Goal: Task Accomplishment & Management: Use online tool/utility

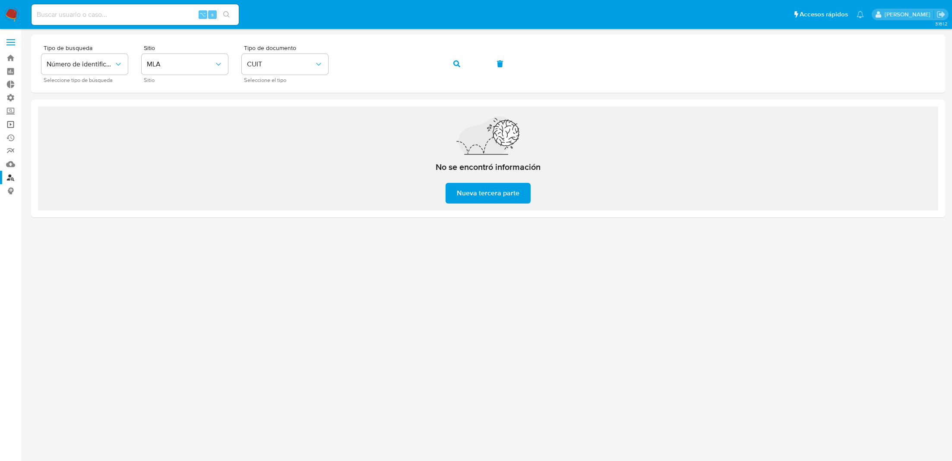
click at [11, 126] on link "Operaciones masivas" at bounding box center [51, 124] width 103 height 13
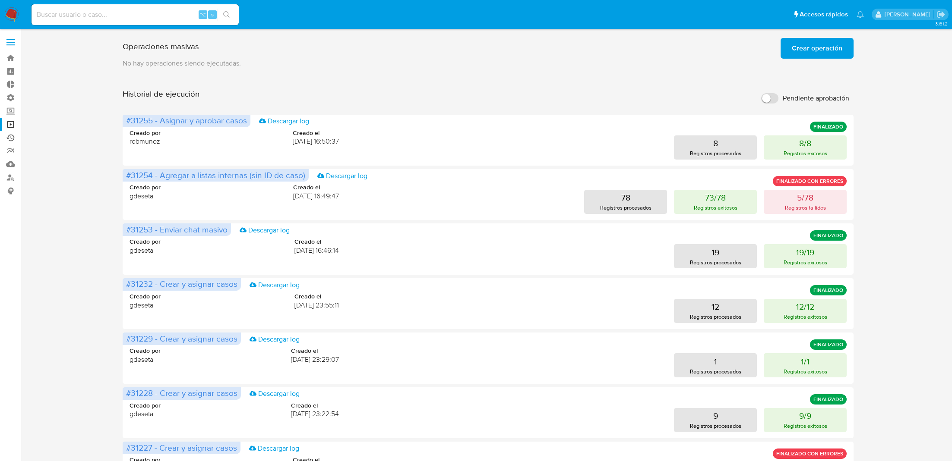
click at [11, 136] on link "Ejecuciones automáticas" at bounding box center [51, 137] width 103 height 13
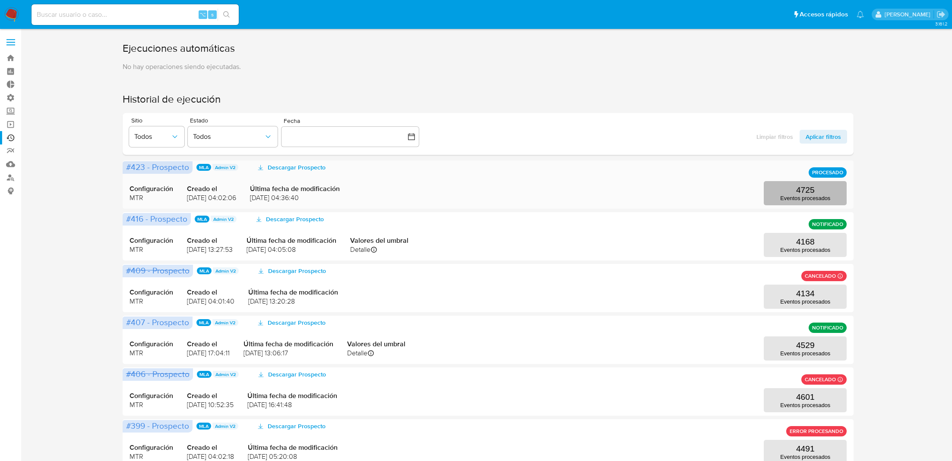
click at [803, 195] on p "Eventos procesados" at bounding box center [805, 198] width 50 height 6
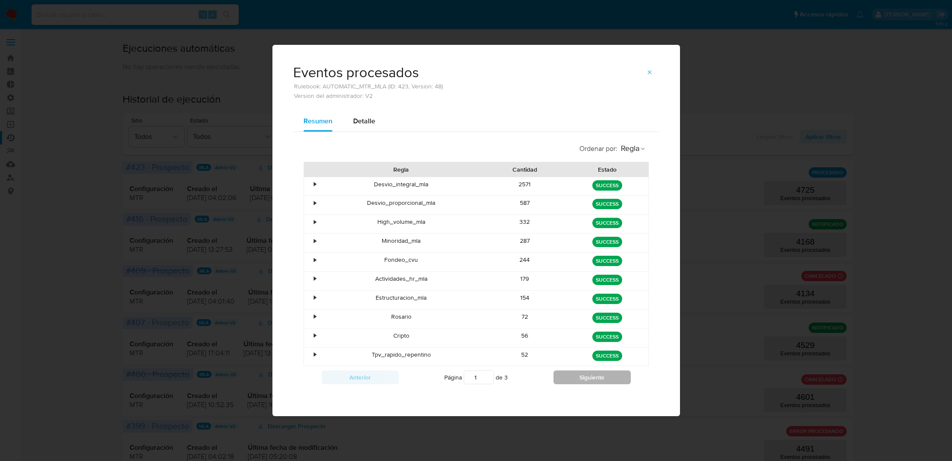
click at [607, 379] on button "Siguiente" at bounding box center [591, 378] width 77 height 14
click at [590, 377] on button "Siguiente" at bounding box center [591, 378] width 77 height 14
type input "3"
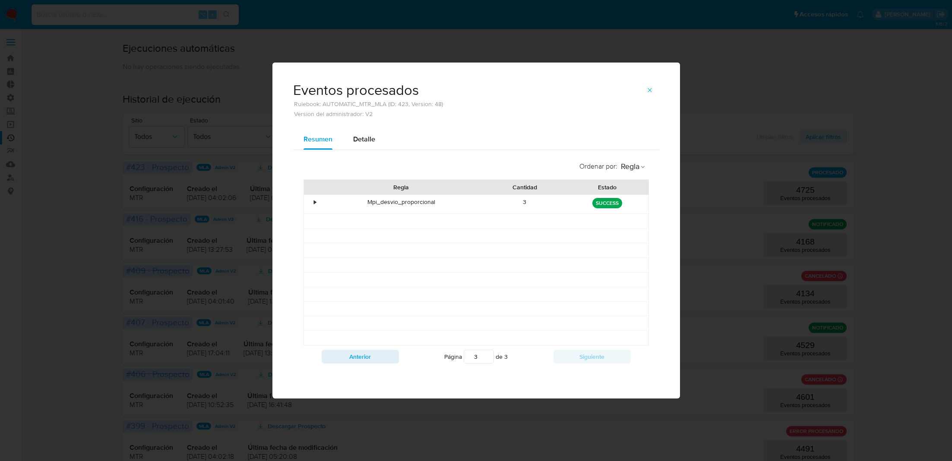
click at [649, 89] on icon "button" at bounding box center [650, 90] width 4 height 4
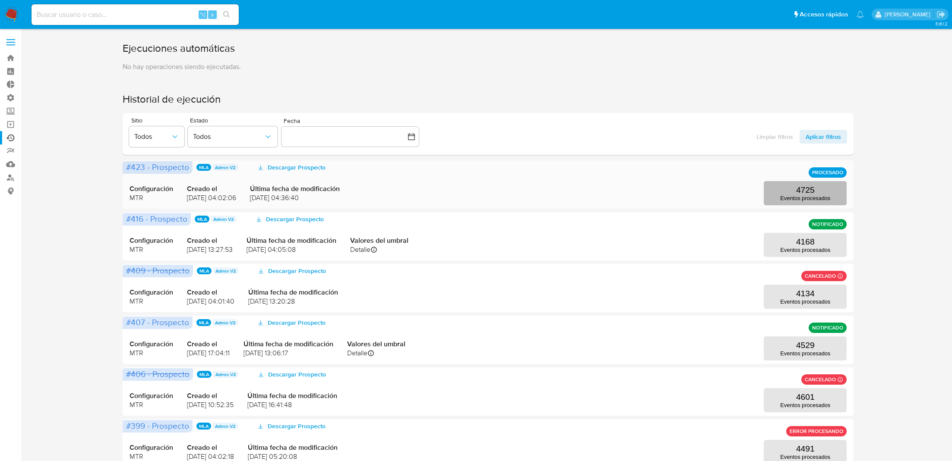
click at [812, 202] on button "4725 Eventos procesados" at bounding box center [805, 193] width 83 height 24
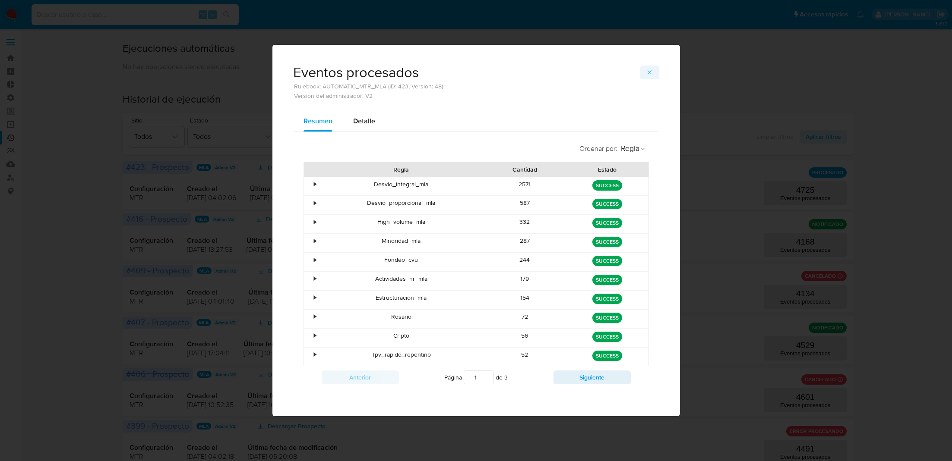
click at [649, 72] on icon "button" at bounding box center [649, 72] width 7 height 7
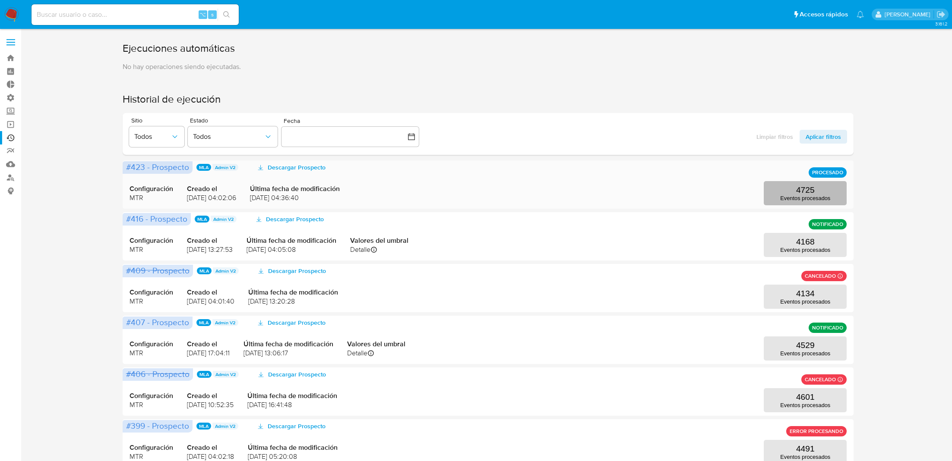
click at [785, 197] on p "Eventos procesados" at bounding box center [805, 198] width 50 height 6
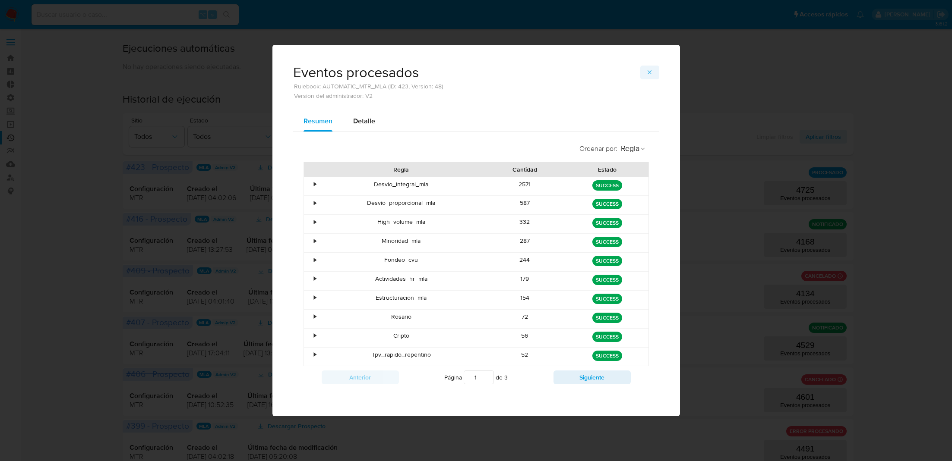
click at [648, 73] on icon "button" at bounding box center [650, 72] width 4 height 4
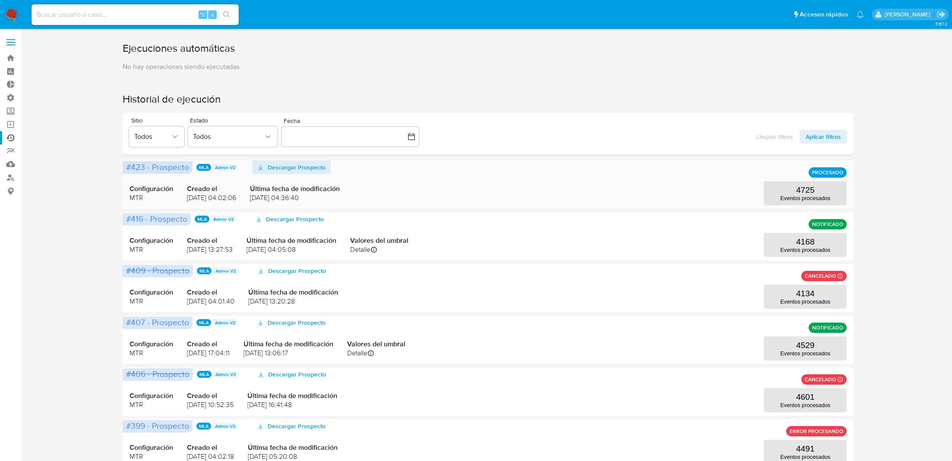
click at [310, 168] on span "Descargar Prospecto" at bounding box center [297, 168] width 58 height 14
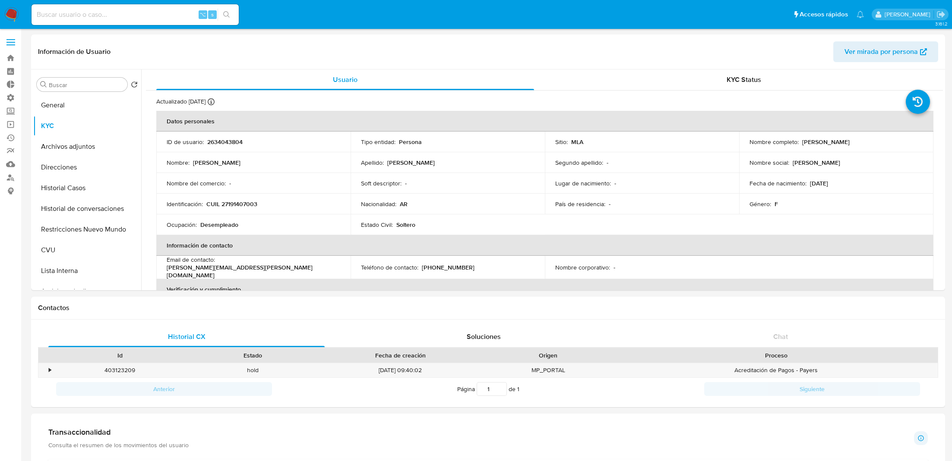
select select "10"
